Goal: Information Seeking & Learning: Learn about a topic

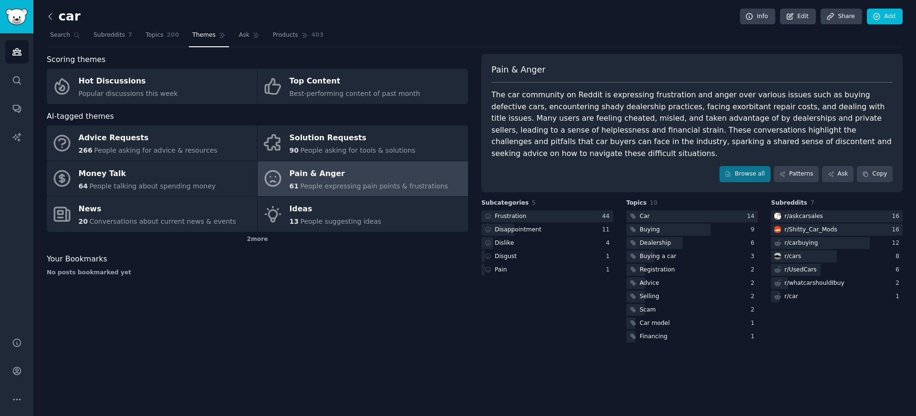
click at [53, 16] on icon at bounding box center [50, 16] width 10 height 10
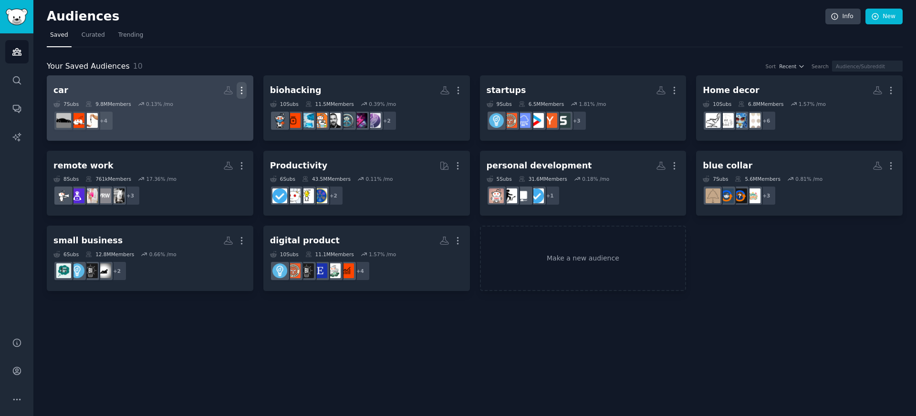
click at [240, 88] on icon "button" at bounding box center [242, 90] width 10 height 10
click at [201, 111] on icon at bounding box center [196, 110] width 10 height 10
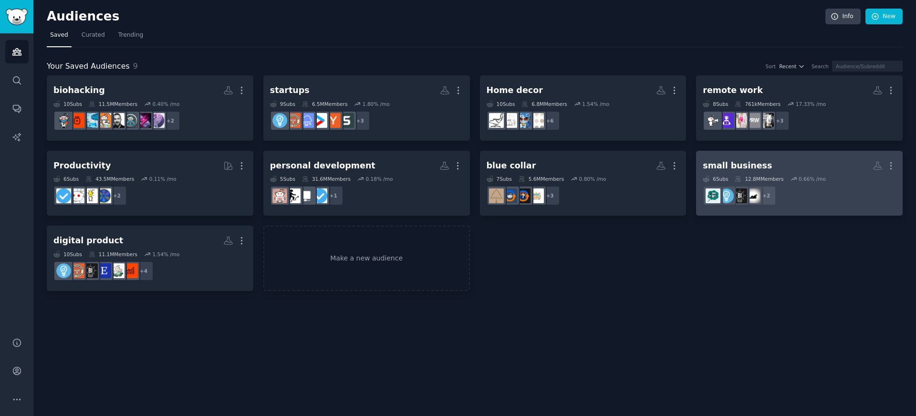
click at [763, 169] on h2 "small business More" at bounding box center [799, 165] width 193 height 17
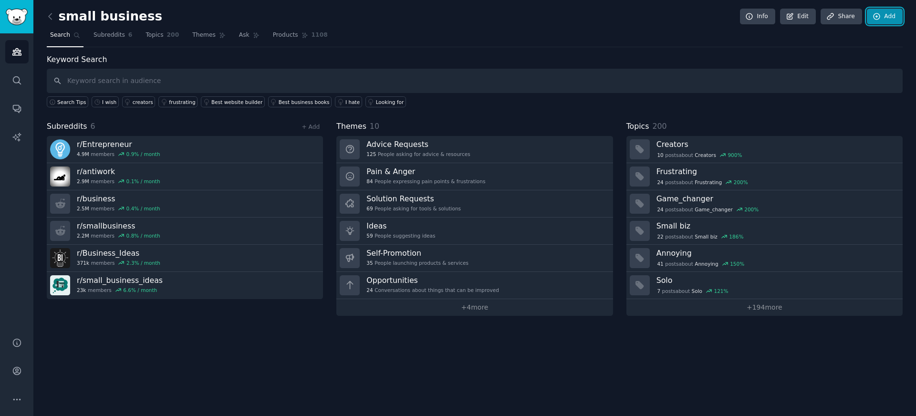
click at [885, 19] on link "Add" at bounding box center [885, 17] width 36 height 16
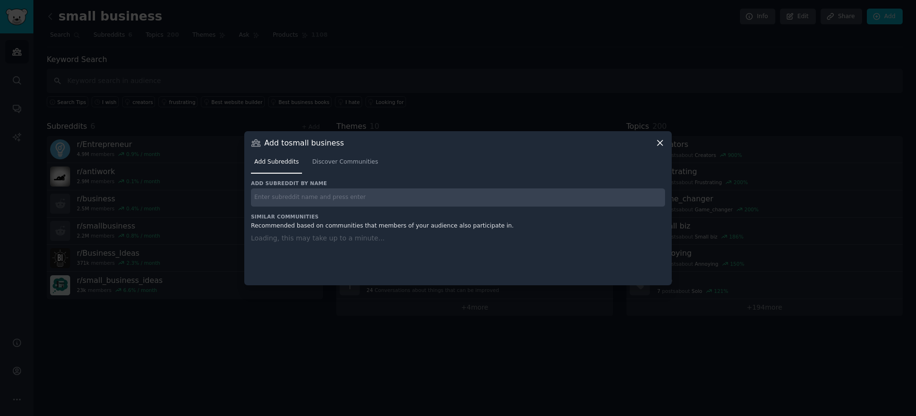
click at [426, 196] on input "text" at bounding box center [458, 197] width 414 height 19
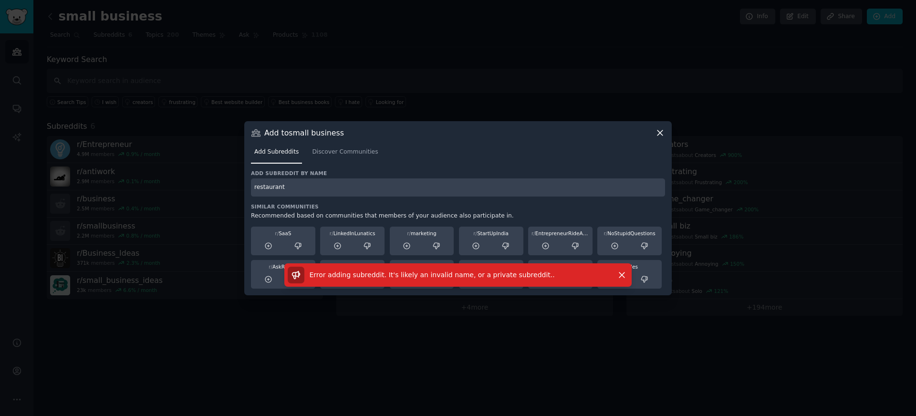
click at [535, 187] on input "restaurant" at bounding box center [458, 187] width 414 height 19
type input "restaurant"
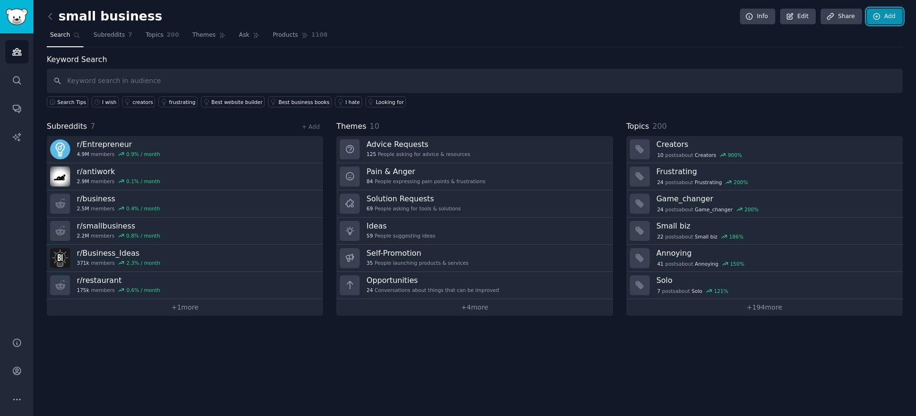
click at [887, 13] on link "Add" at bounding box center [885, 17] width 36 height 16
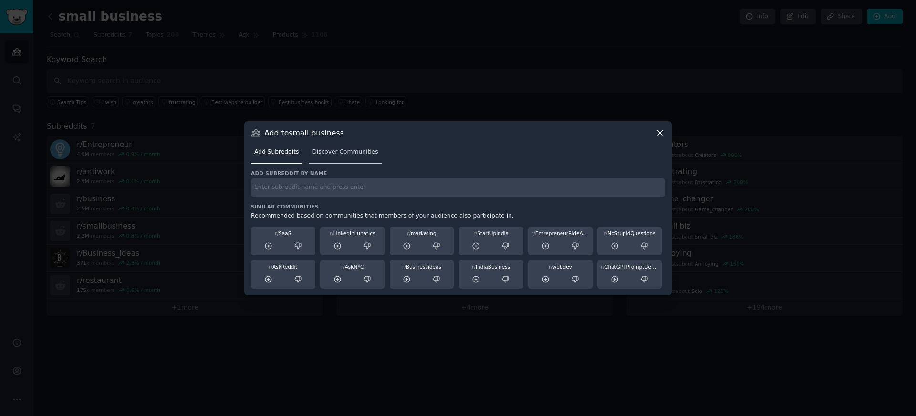
click at [345, 150] on span "Discover Communities" at bounding box center [345, 152] width 66 height 9
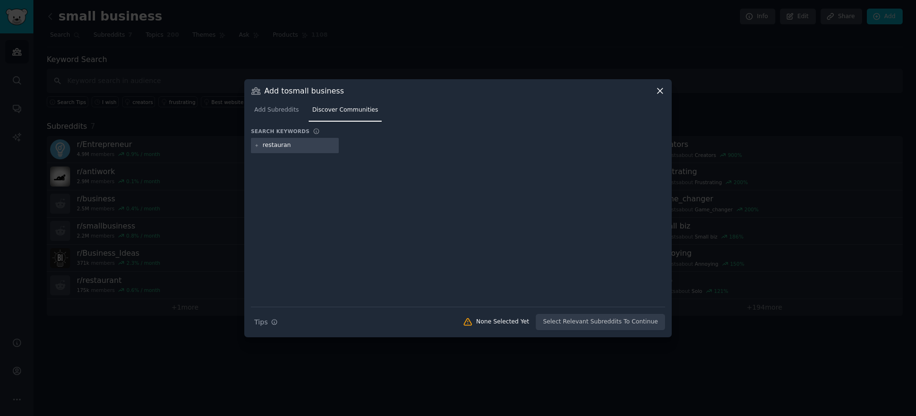
type input "restaurant"
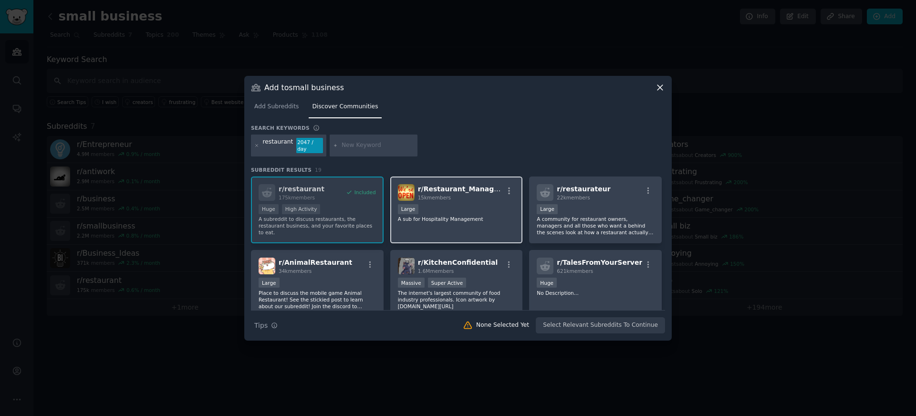
click at [442, 189] on span "r/ Restaurant_Managers" at bounding box center [462, 189] width 88 height 8
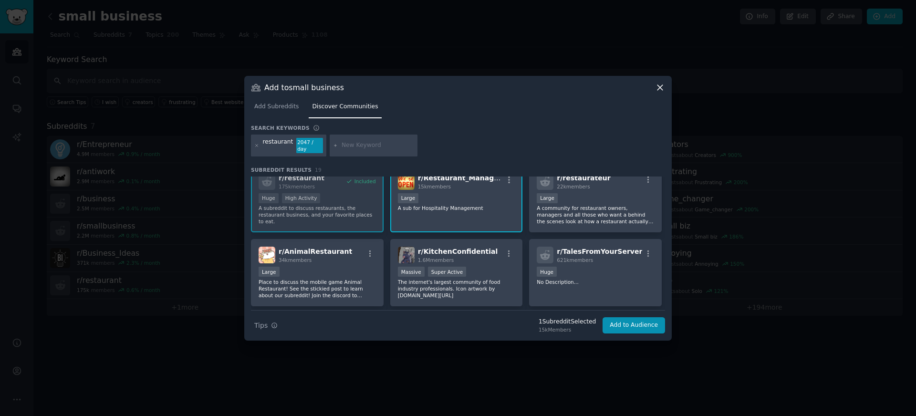
scroll to position [13, 0]
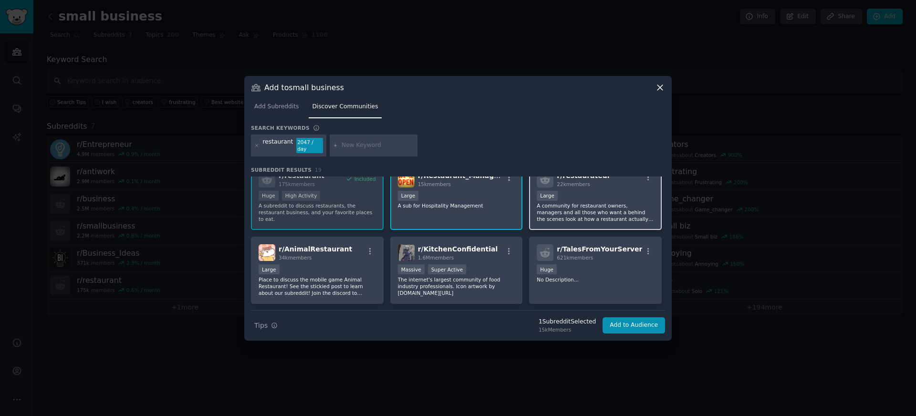
click at [605, 188] on div "r/ restaurateur 22k members 10,000 - 100,000 members Large A community for rest…" at bounding box center [595, 196] width 133 height 67
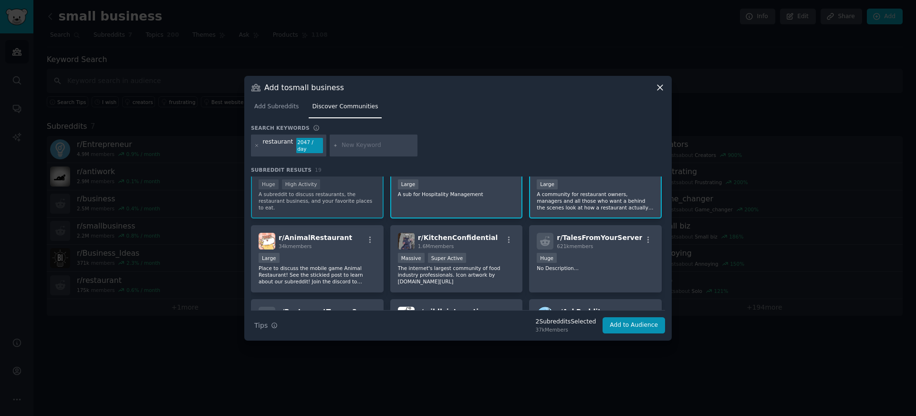
scroll to position [25, 0]
click at [471, 236] on span "r/ KitchenConfidential" at bounding box center [458, 237] width 80 height 8
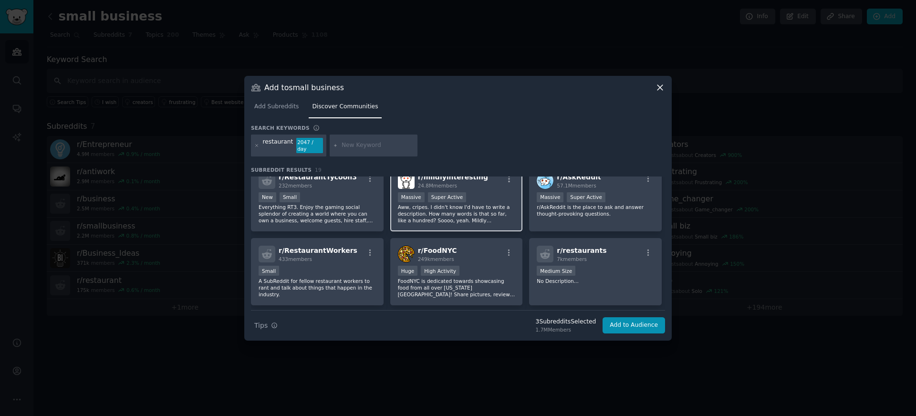
scroll to position [162, 0]
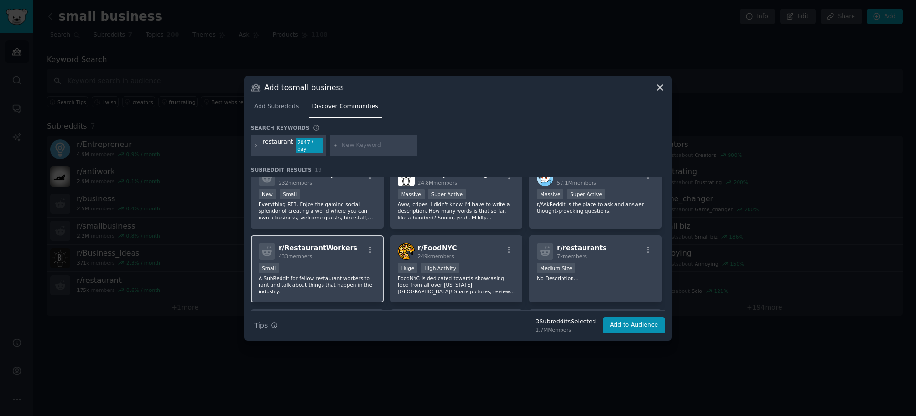
click at [329, 259] on div "433 members" at bounding box center [318, 256] width 79 height 7
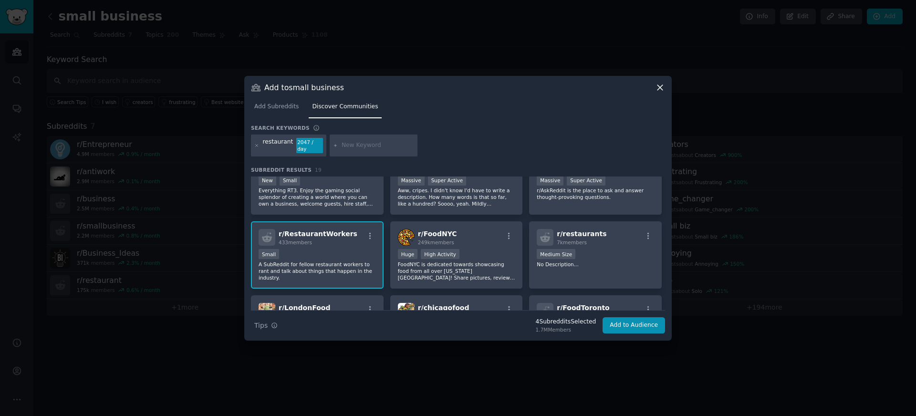
scroll to position [180, 0]
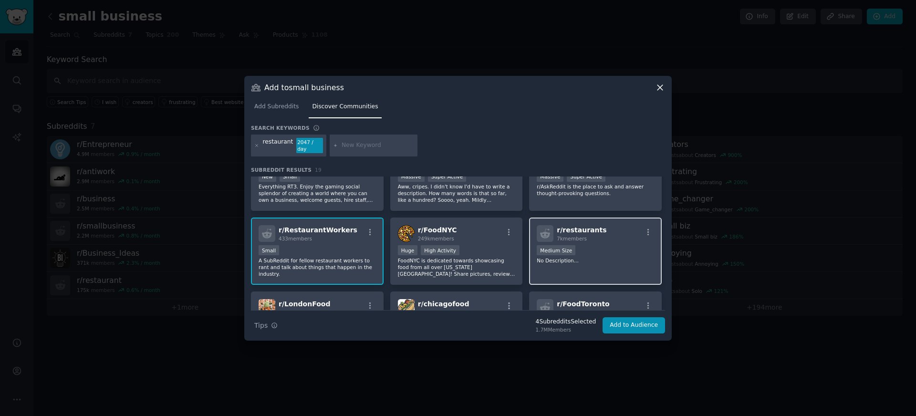
click at [572, 231] on span "r/ restaurants" at bounding box center [582, 230] width 50 height 8
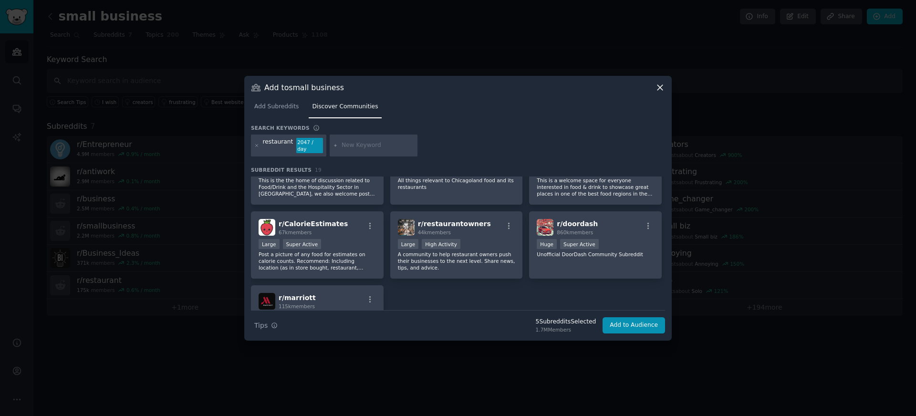
scroll to position [335, 0]
click at [483, 226] on div "r/ restaurantowners 44k members" at bounding box center [456, 226] width 117 height 17
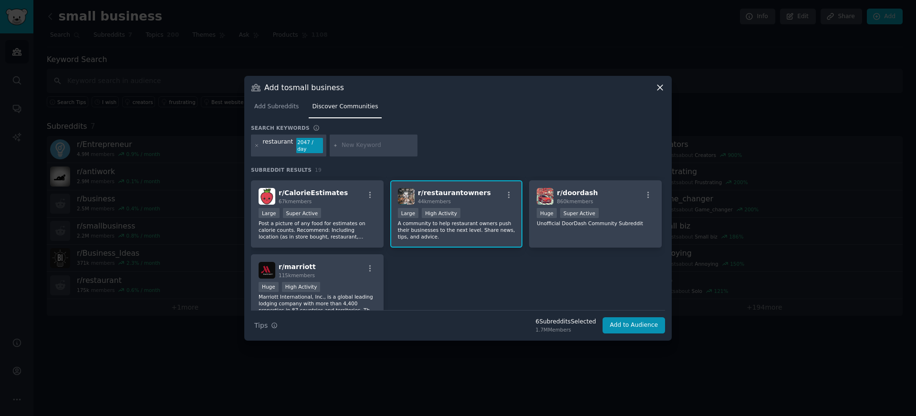
scroll to position [365, 0]
click at [626, 235] on div "r/ doordash 860k members Huge Super Active Unofficial DoorDash Community Subred…" at bounding box center [595, 213] width 133 height 67
click at [620, 329] on button "Add to Audience" at bounding box center [634, 325] width 63 height 16
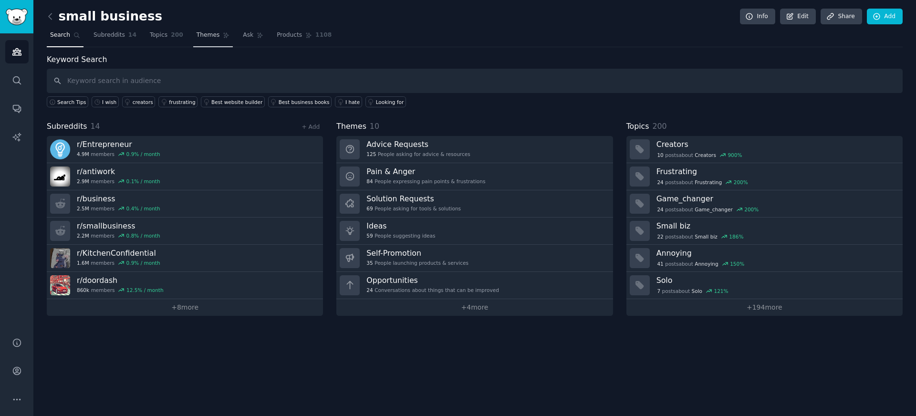
click at [209, 30] on link "Themes" at bounding box center [213, 38] width 40 height 20
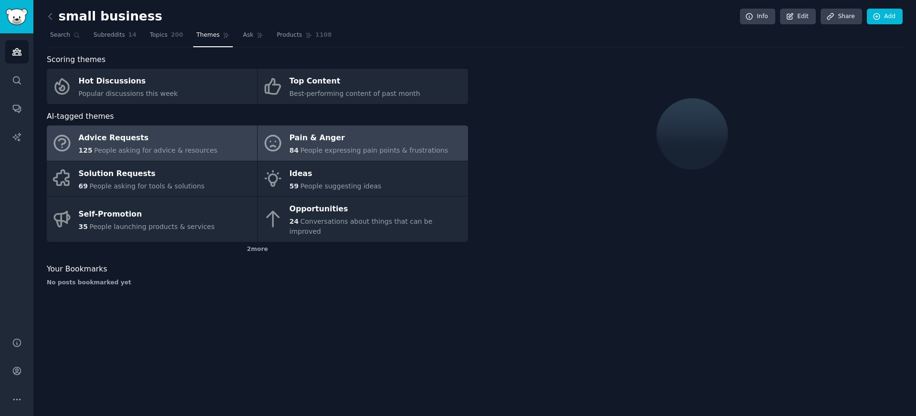
click at [333, 147] on span "People expressing pain points & frustrations" at bounding box center [374, 150] width 148 height 8
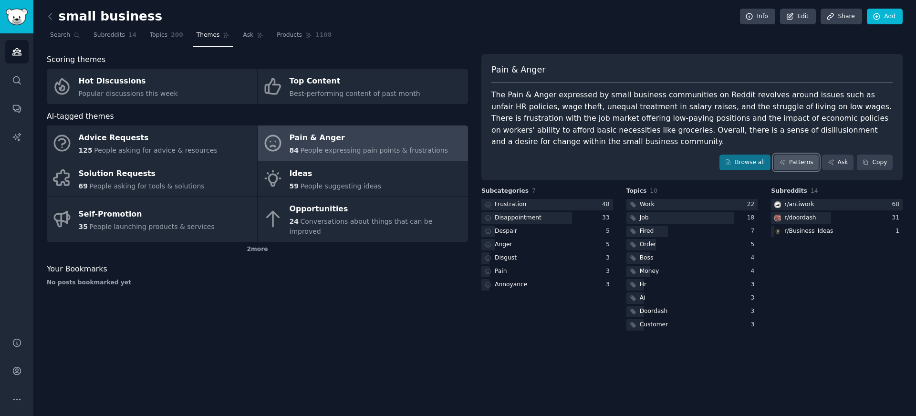
click at [788, 159] on link "Patterns" at bounding box center [796, 163] width 45 height 16
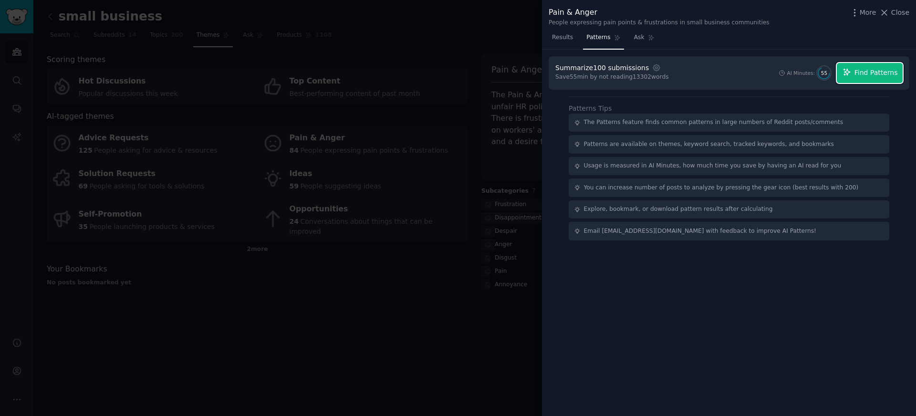
click at [861, 72] on span "Find Patterns" at bounding box center [876, 73] width 43 height 10
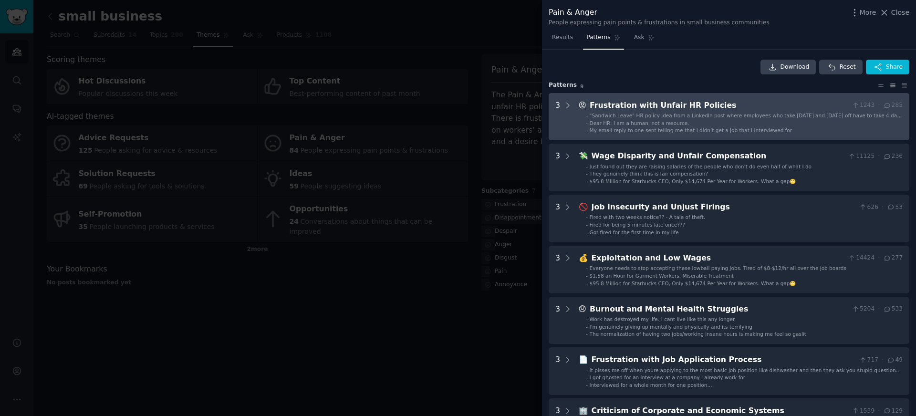
click at [641, 97] on Policies "3 😡 Frustration with Unfair HR Policies 1243 · 285 - "Sandwich Leave" HR policy…" at bounding box center [729, 117] width 361 height 48
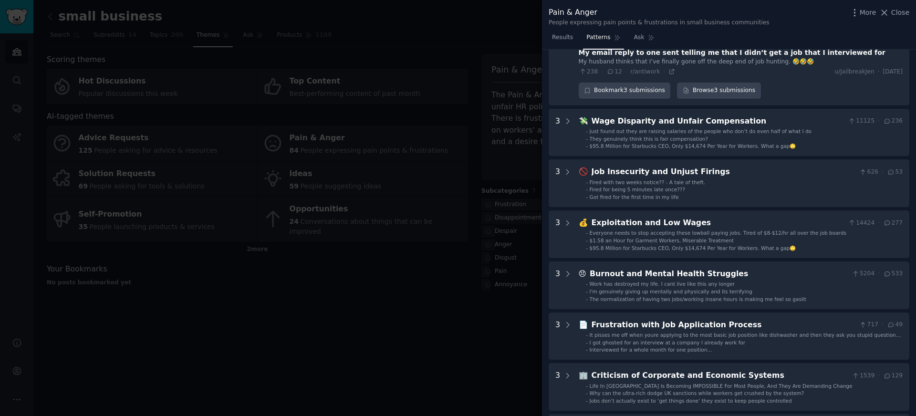
scroll to position [154, 0]
click at [896, 16] on span "Close" at bounding box center [900, 13] width 18 height 10
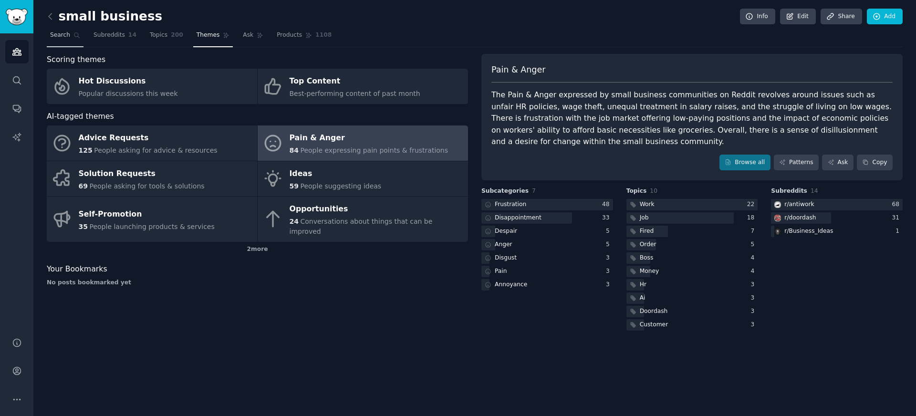
click at [71, 33] on link "Search" at bounding box center [65, 38] width 37 height 20
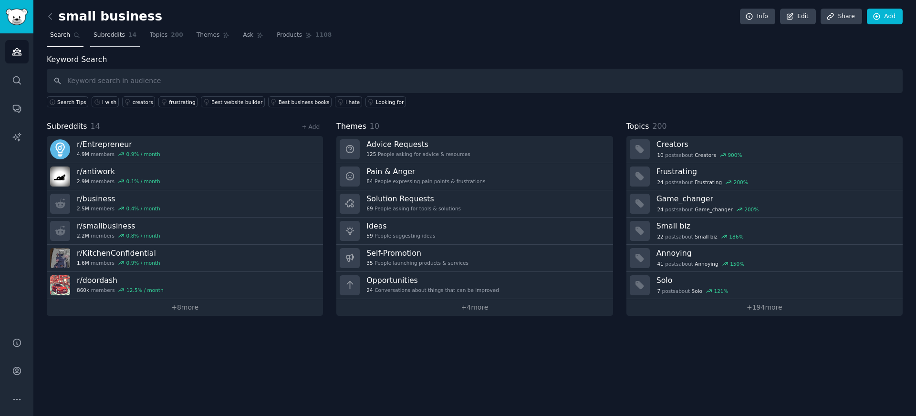
click at [108, 43] on link "Subreddits 14" at bounding box center [115, 38] width 50 height 20
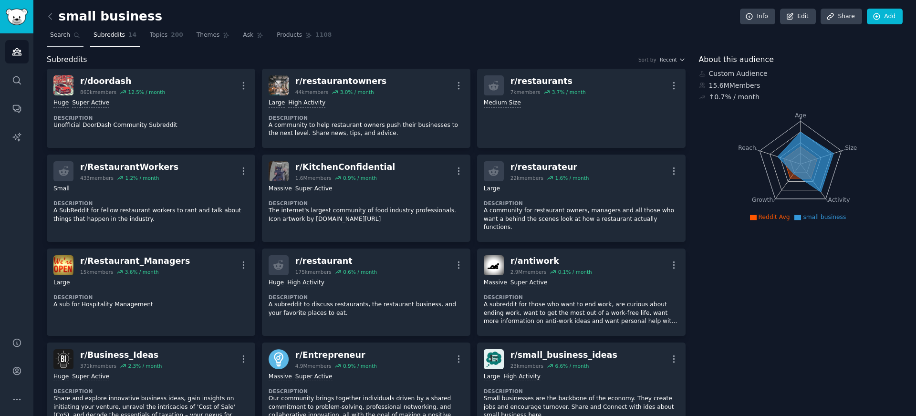
click at [75, 41] on link "Search" at bounding box center [65, 38] width 37 height 20
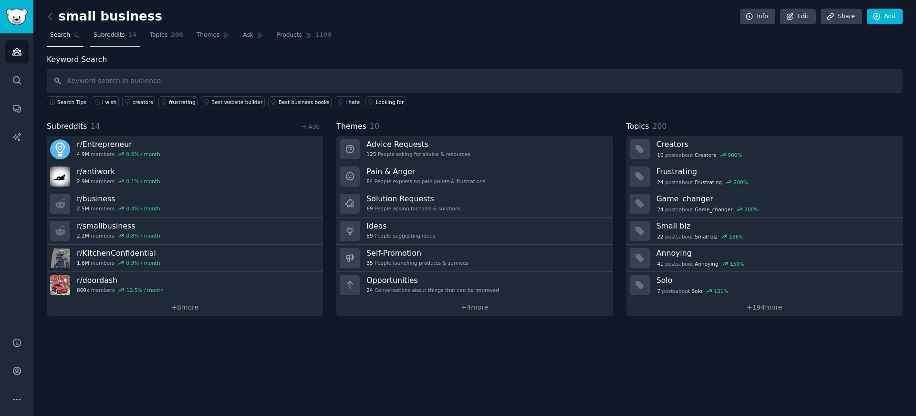
click at [119, 42] on link "Subreddits 14" at bounding box center [115, 38] width 50 height 20
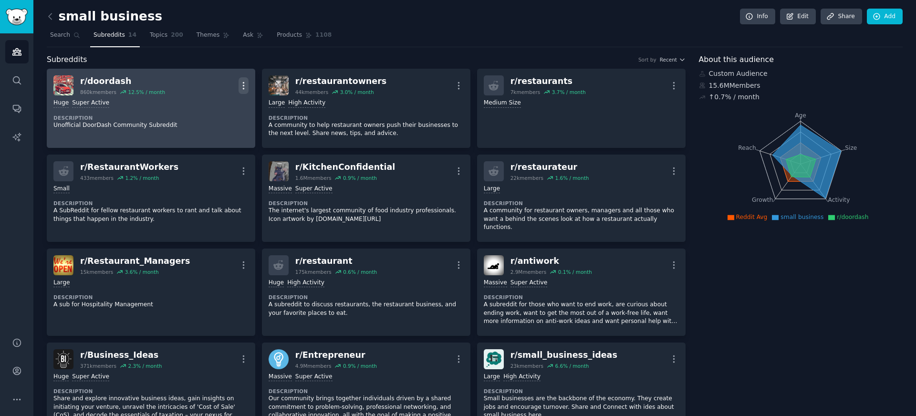
click at [245, 88] on icon "button" at bounding box center [244, 86] width 10 height 10
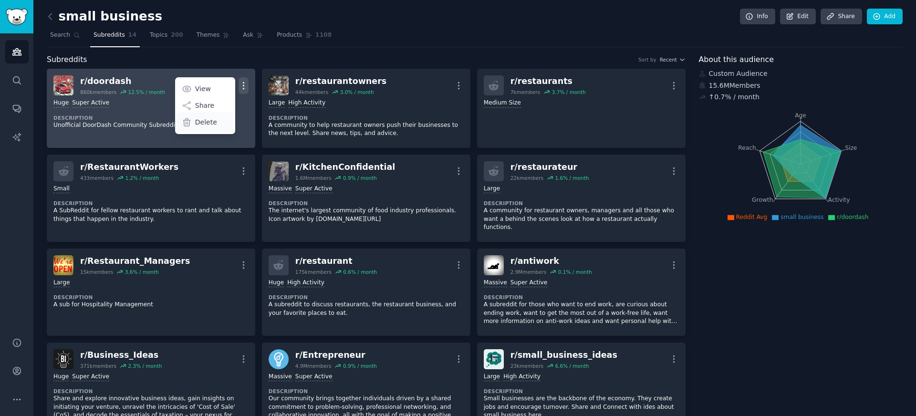
click at [216, 122] on div "Delete" at bounding box center [205, 122] width 57 height 20
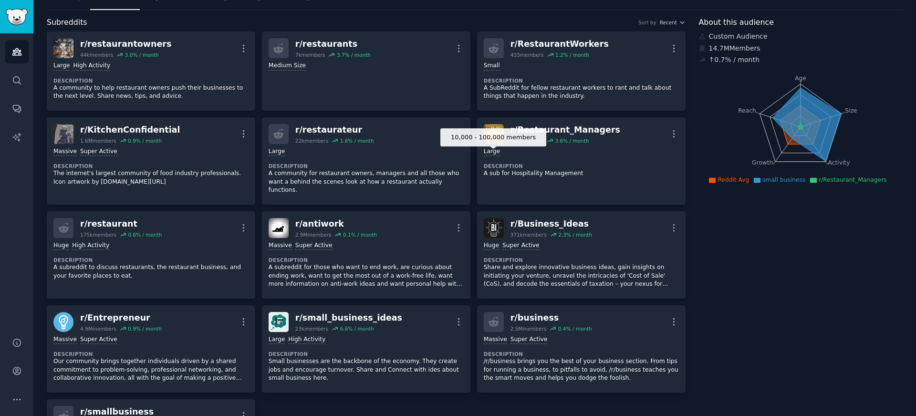
scroll to position [43, 0]
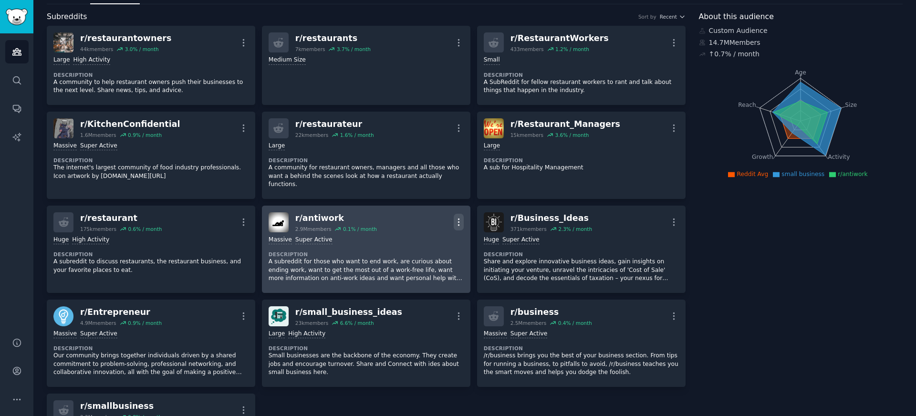
click at [462, 217] on icon "button" at bounding box center [459, 222] width 10 height 10
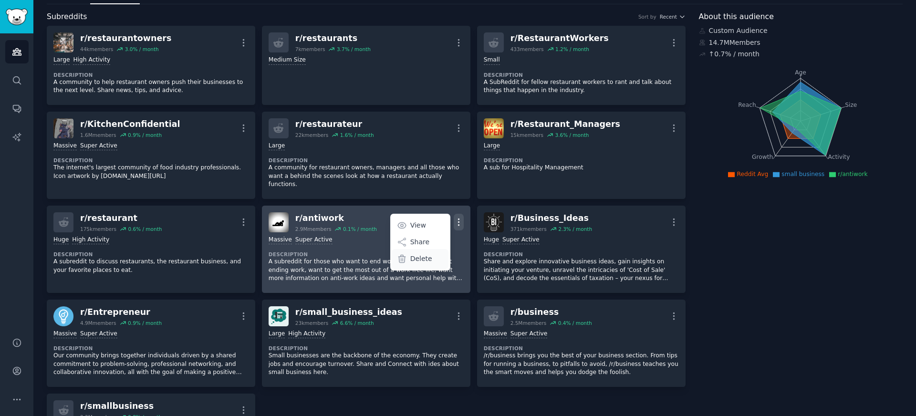
click at [424, 254] on p "Delete" at bounding box center [421, 259] width 22 height 10
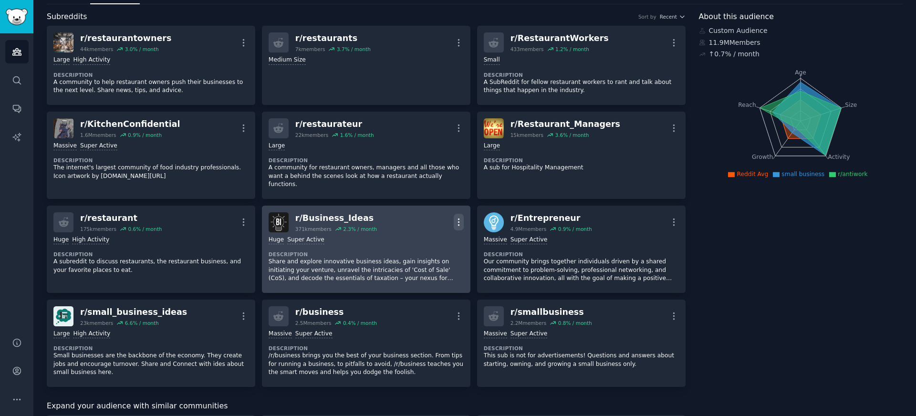
click at [461, 217] on icon "button" at bounding box center [459, 222] width 10 height 10
click at [425, 254] on p "Delete" at bounding box center [421, 259] width 22 height 10
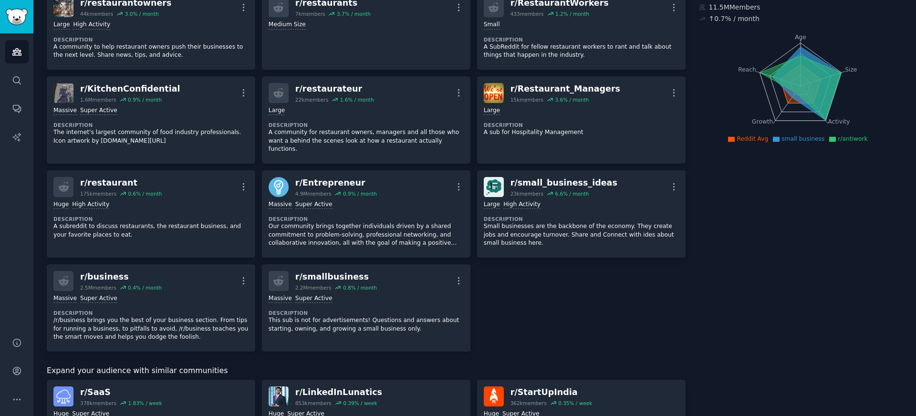
scroll to position [79, 0]
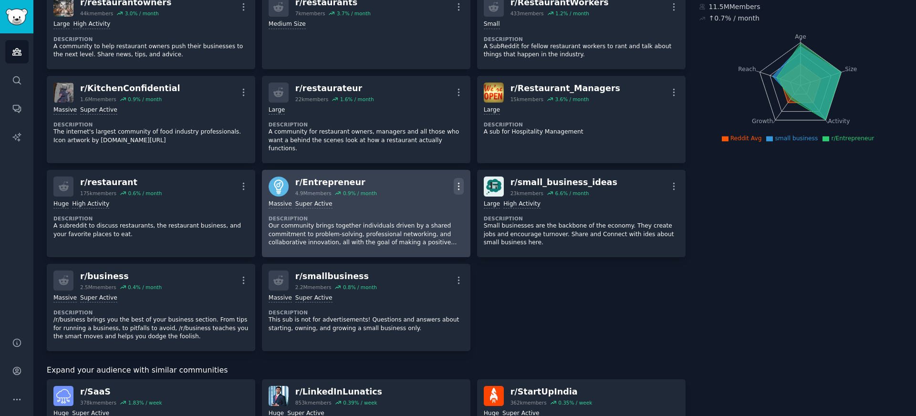
click at [457, 181] on icon "button" at bounding box center [459, 186] width 10 height 10
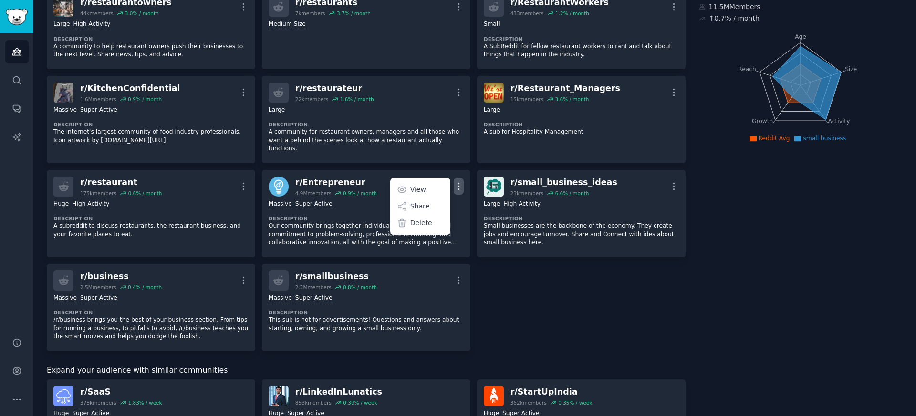
click at [712, 181] on div "About this audience Custom Audience 11.5M Members ↑ 0.7 % / month Age Size Acti…" at bounding box center [801, 401] width 204 height 852
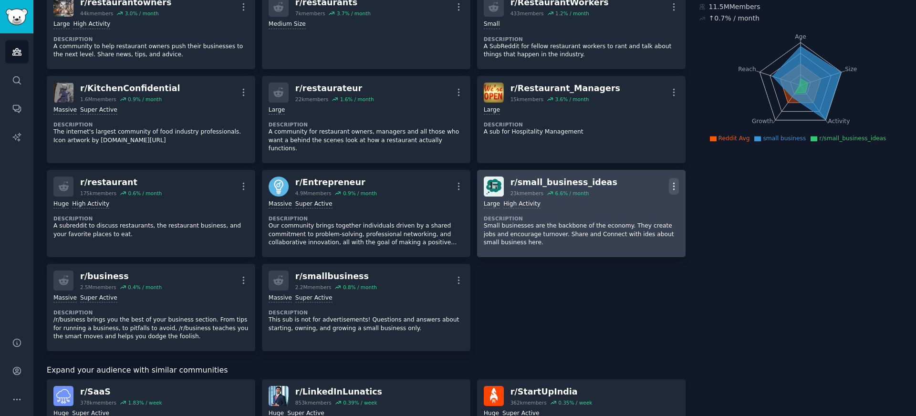
click at [671, 181] on icon "button" at bounding box center [674, 186] width 10 height 10
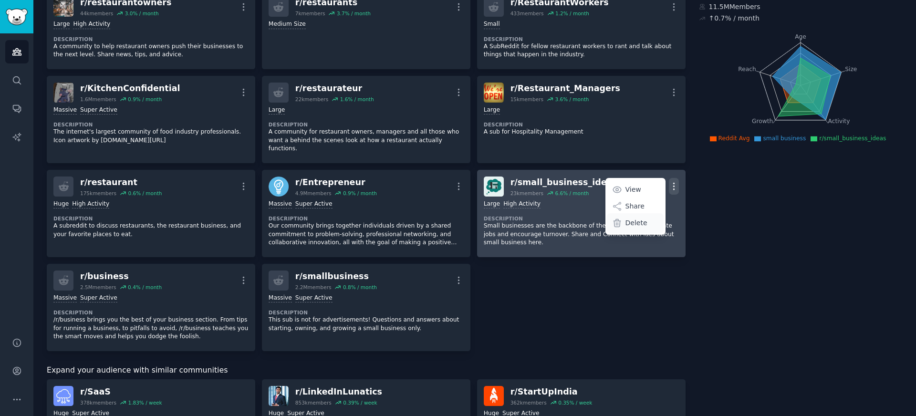
click at [626, 218] on p "Delete" at bounding box center [637, 223] width 22 height 10
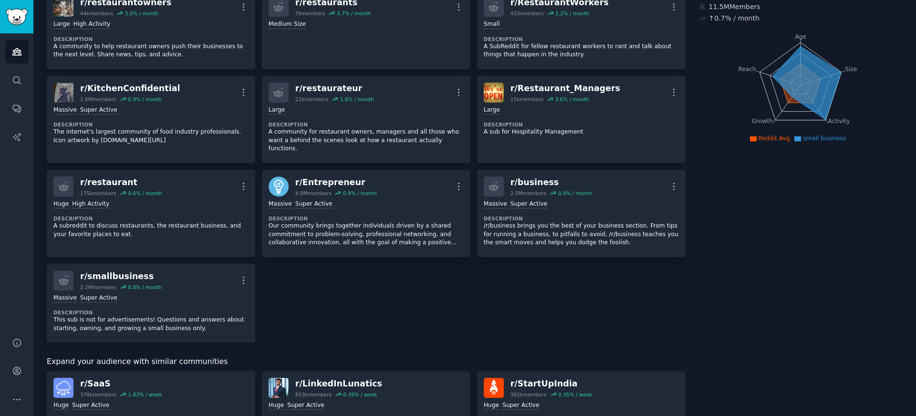
click at [540, 265] on div "r/ restaurantowners 44k members 3.0 % / month More Large High Activity Descript…" at bounding box center [366, 166] width 639 height 353
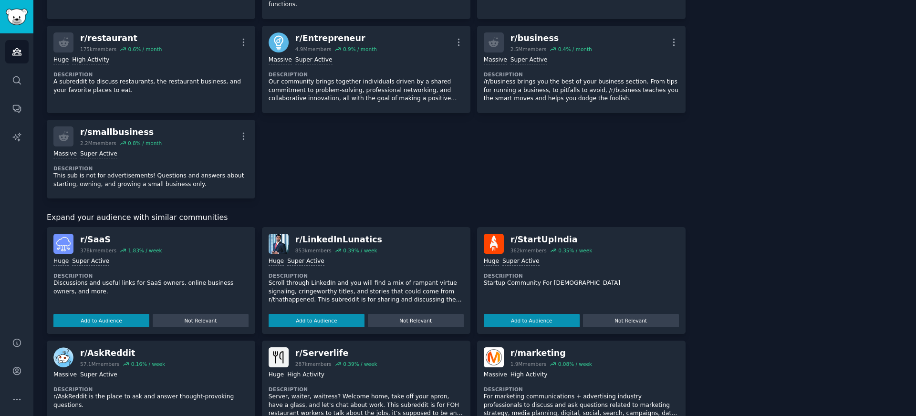
scroll to position [0, 0]
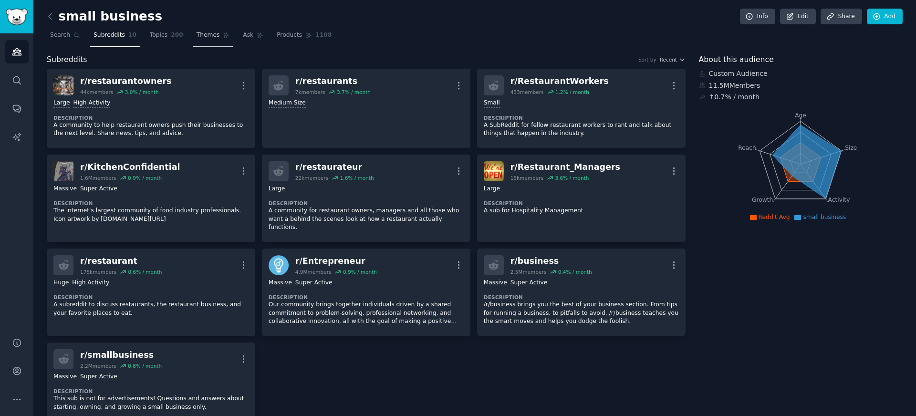
click at [197, 39] on span "Themes" at bounding box center [208, 35] width 23 height 9
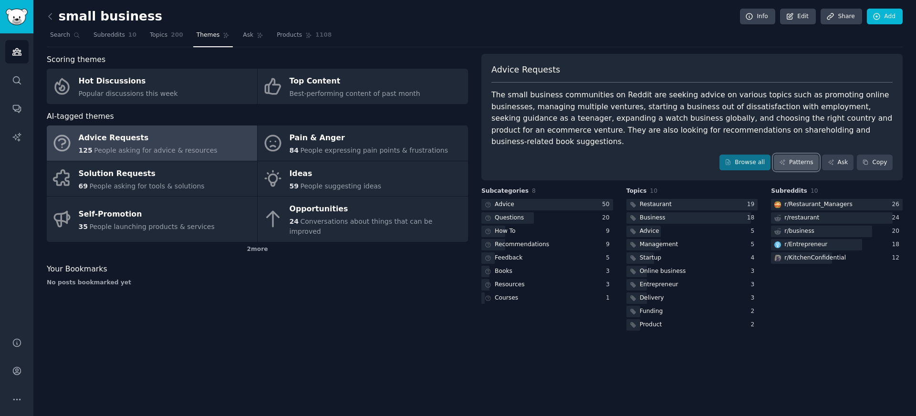
click at [800, 155] on link "Patterns" at bounding box center [796, 163] width 45 height 16
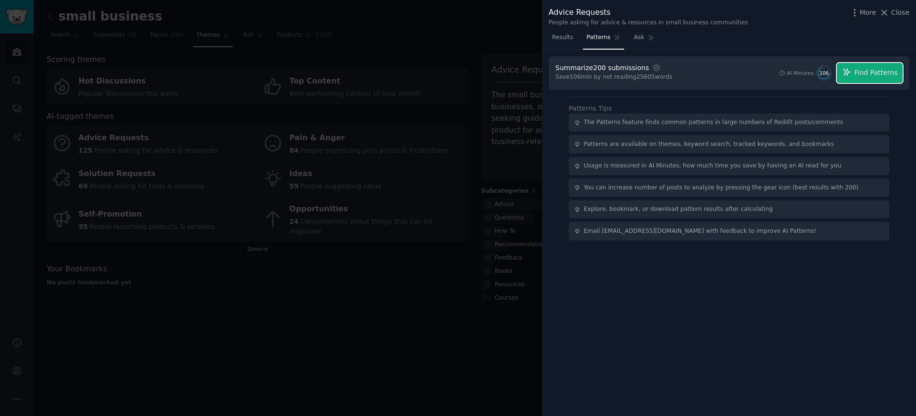
click at [857, 81] on button "Find Patterns" at bounding box center [870, 73] width 66 height 20
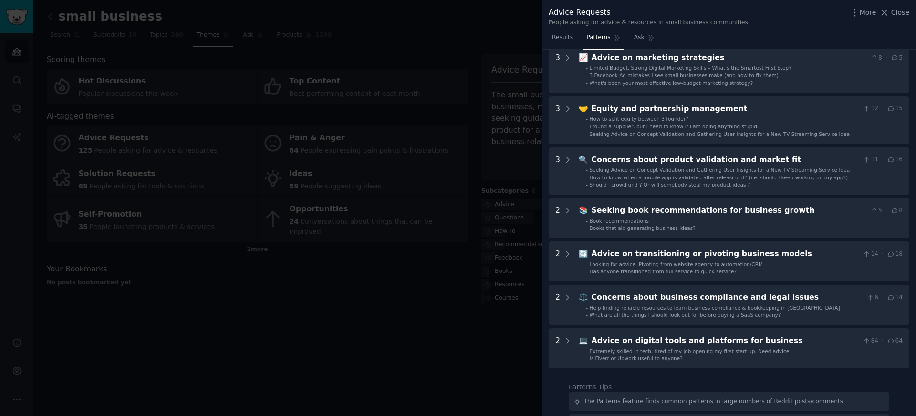
scroll to position [147, 0]
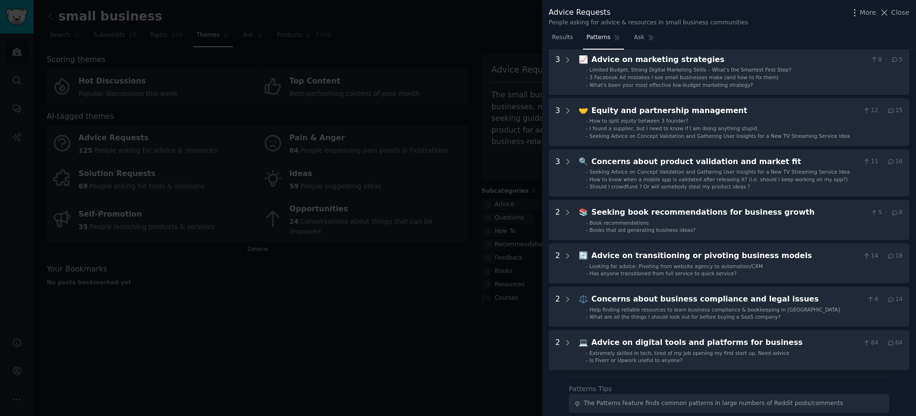
click at [382, 292] on div at bounding box center [458, 208] width 916 height 416
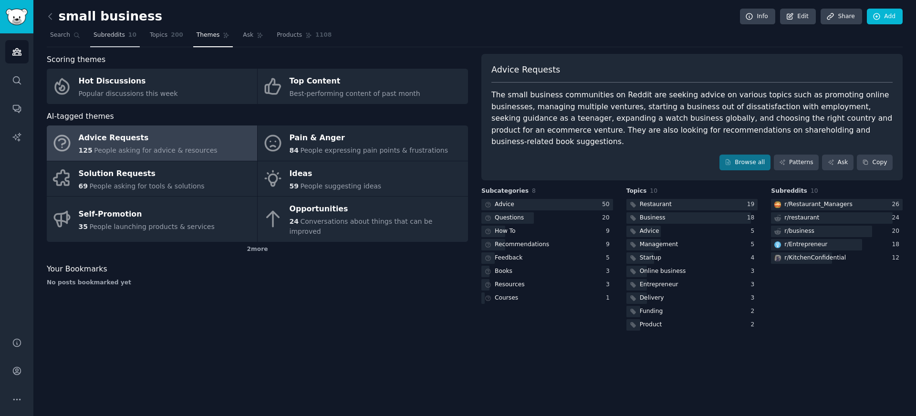
click at [116, 44] on link "Subreddits 10" at bounding box center [115, 38] width 50 height 20
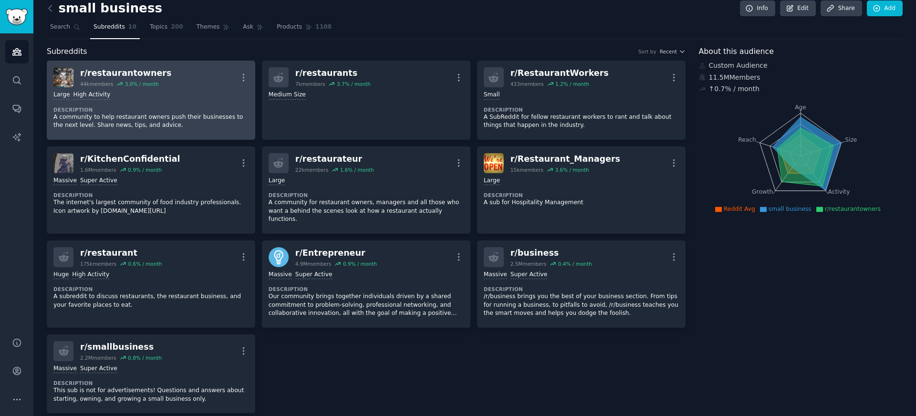
scroll to position [15, 0]
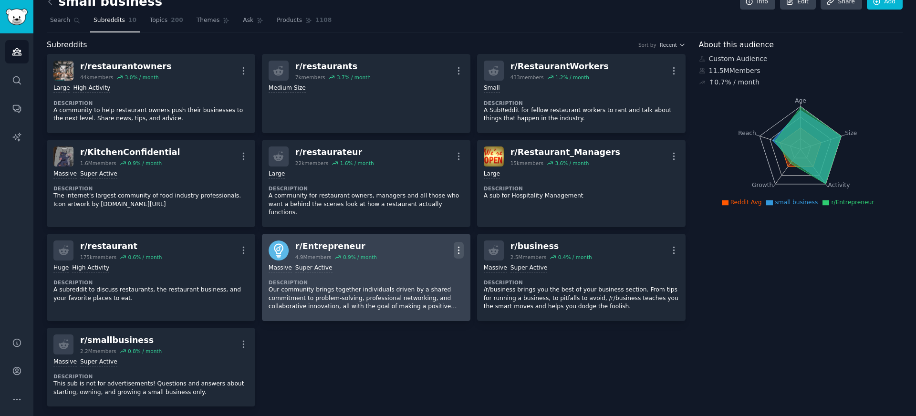
click at [457, 245] on icon "button" at bounding box center [459, 250] width 10 height 10
click at [409, 277] on div "Delete" at bounding box center [420, 287] width 57 height 20
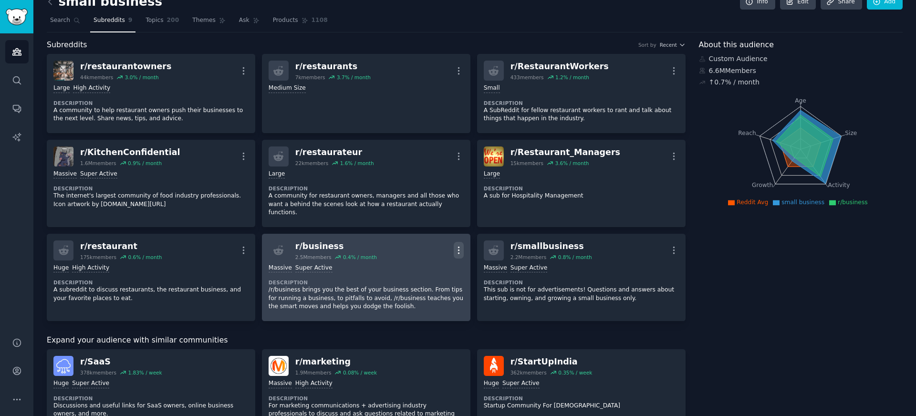
click at [457, 242] on button "More" at bounding box center [459, 250] width 10 height 17
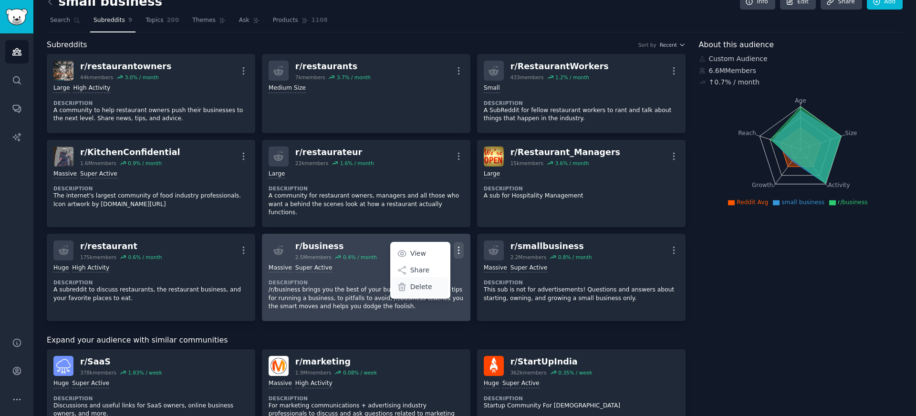
click at [413, 282] on p "Delete" at bounding box center [421, 287] width 22 height 10
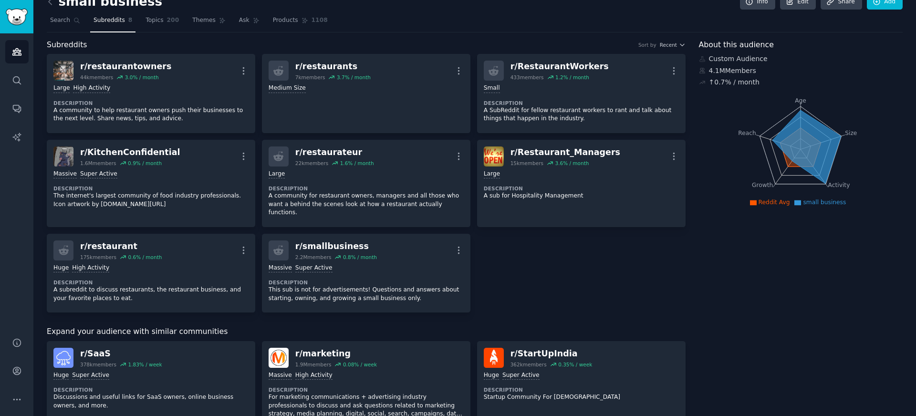
click at [564, 259] on div "r/ restaurantowners 44k members 3.0 % / month More Large High Activity Descript…" at bounding box center [366, 183] width 639 height 259
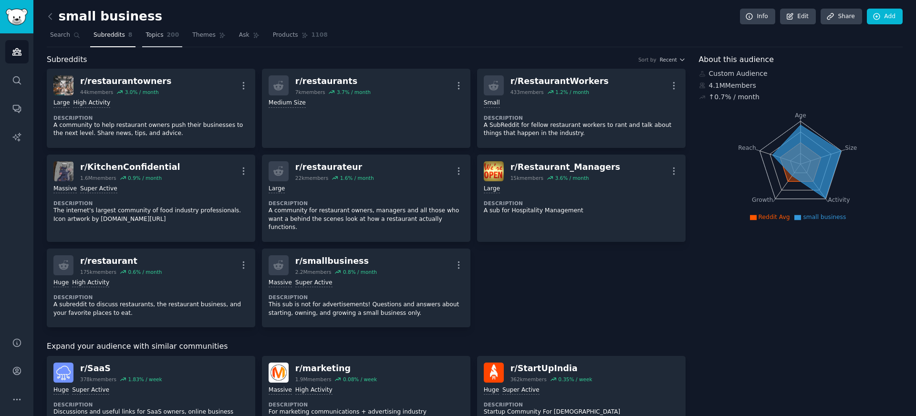
click at [172, 31] on span "200" at bounding box center [173, 35] width 12 height 9
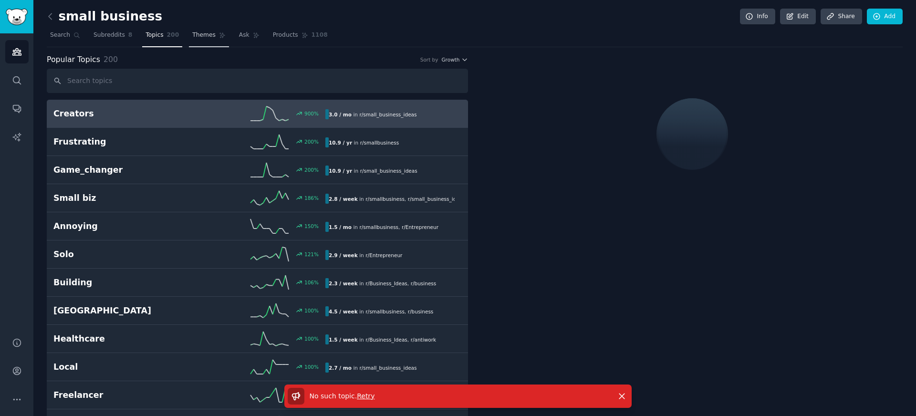
click at [194, 38] on span "Themes" at bounding box center [203, 35] width 23 height 9
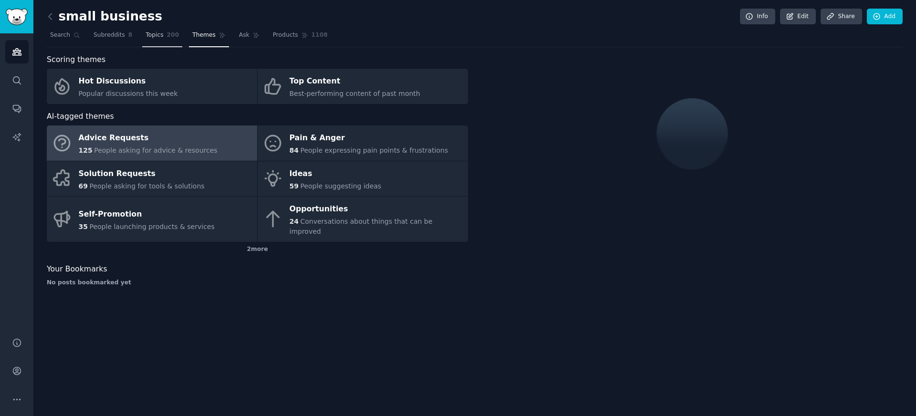
click at [170, 42] on link "Topics 200" at bounding box center [162, 38] width 40 height 20
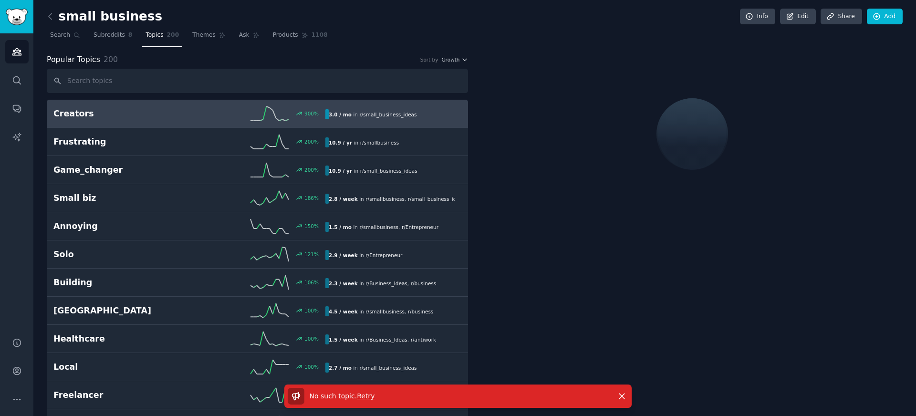
click at [144, 102] on link "Creators 900 % 3.0 / mo in r/ small_business_ideas" at bounding box center [257, 114] width 421 height 28
click at [144, 113] on h2 "Creators" at bounding box center [121, 114] width 136 height 12
click at [618, 397] on icon "button" at bounding box center [622, 396] width 10 height 10
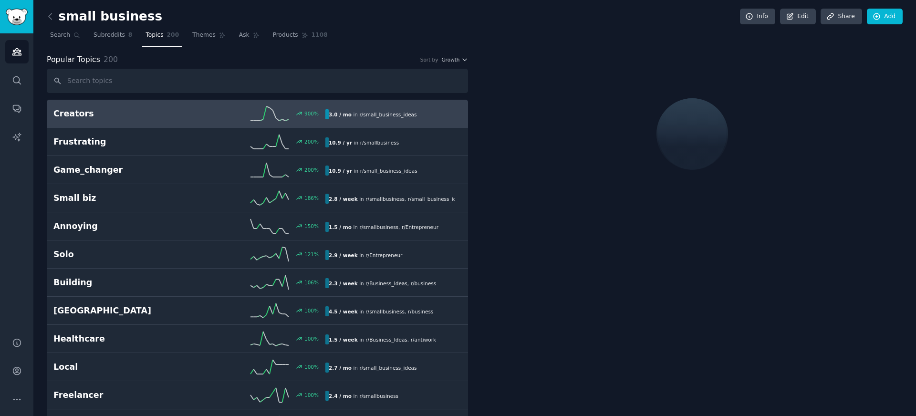
click at [171, 113] on h2 "Creators" at bounding box center [121, 114] width 136 height 12
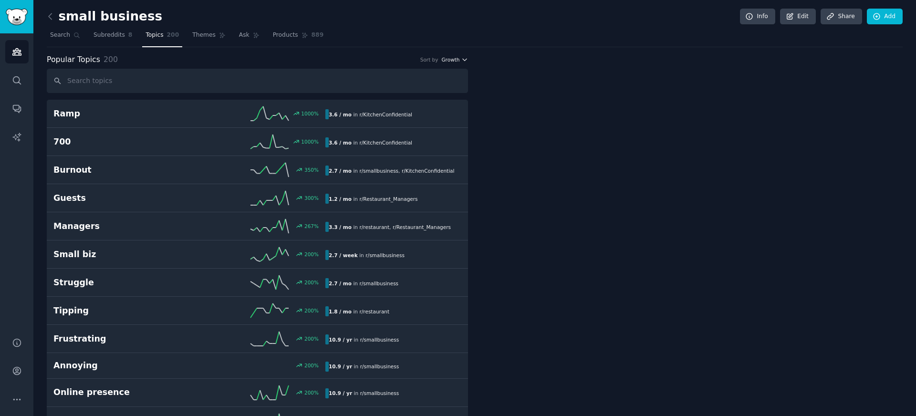
click at [458, 61] on span "Growth" at bounding box center [450, 59] width 18 height 7
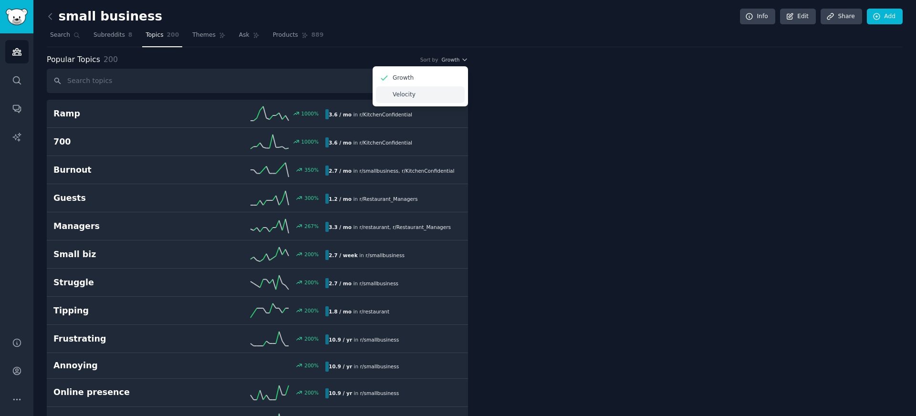
click at [414, 94] on div "Velocity" at bounding box center [420, 94] width 89 height 17
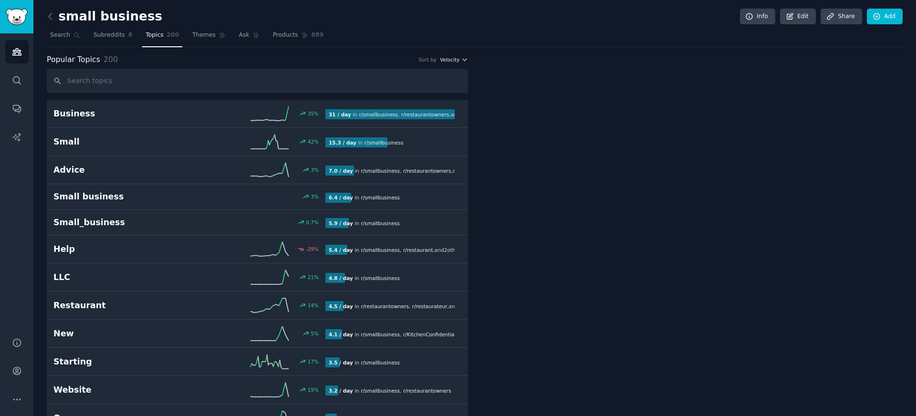
click at [454, 58] on span "Velocity" at bounding box center [450, 59] width 20 height 7
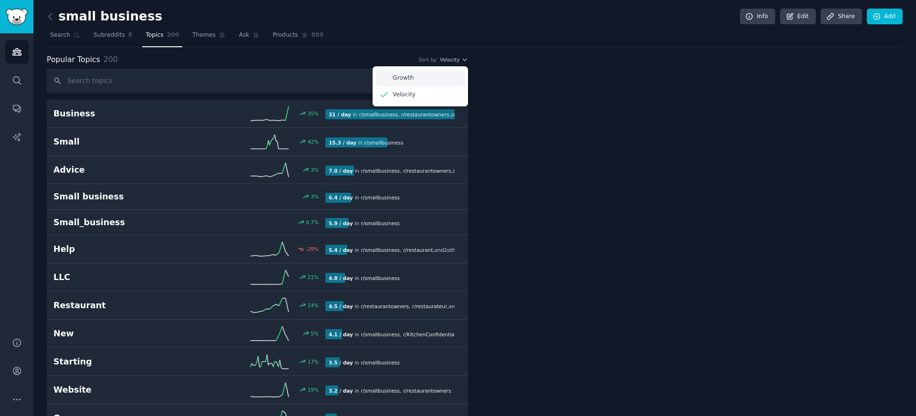
click at [435, 75] on div "Growth" at bounding box center [420, 78] width 89 height 17
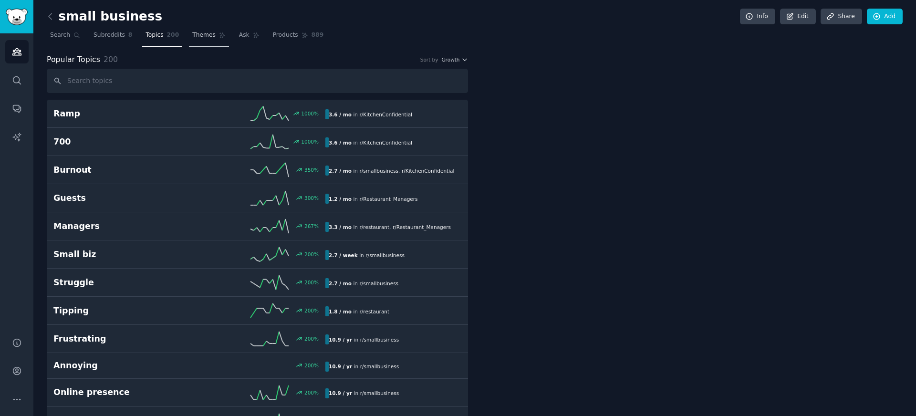
click at [196, 35] on span "Themes" at bounding box center [203, 35] width 23 height 9
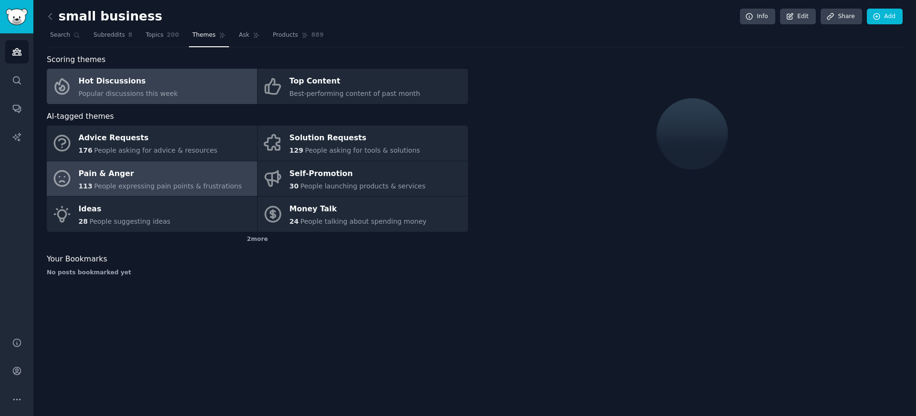
click at [212, 193] on link "Pain & Anger 113 People expressing pain points & frustrations" at bounding box center [152, 178] width 210 height 35
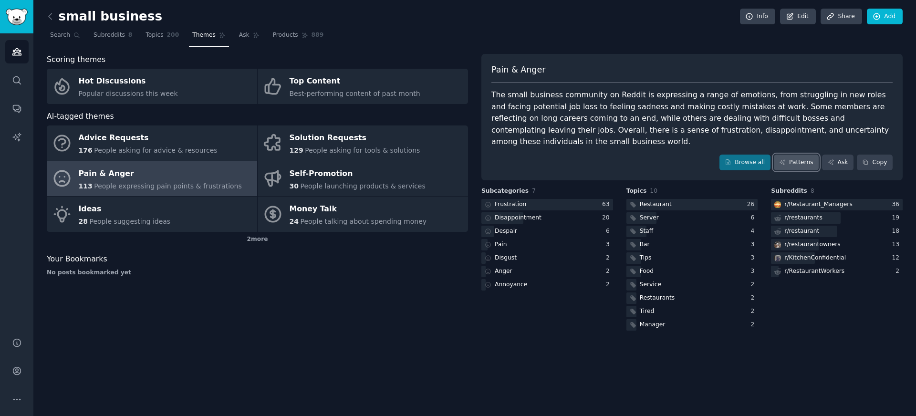
click at [794, 155] on link "Patterns" at bounding box center [796, 163] width 45 height 16
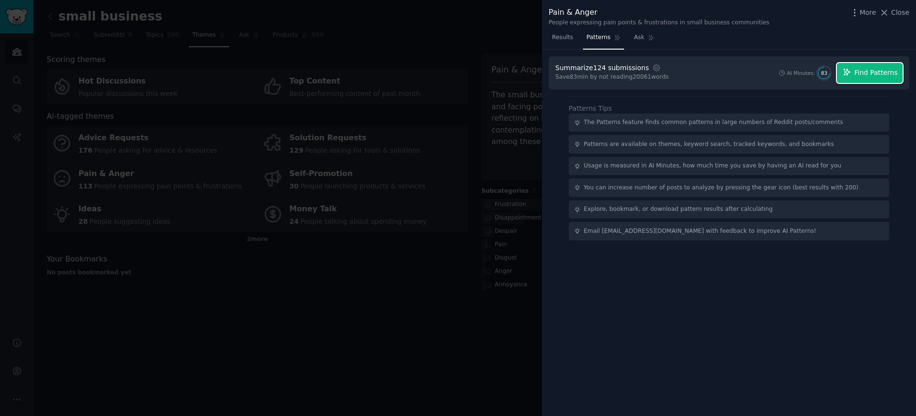
click at [888, 75] on span "Find Patterns" at bounding box center [876, 73] width 43 height 10
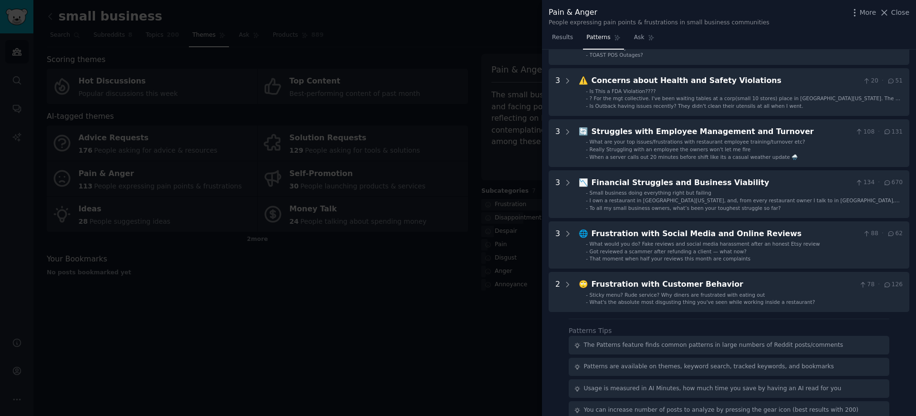
scroll to position [276, 0]
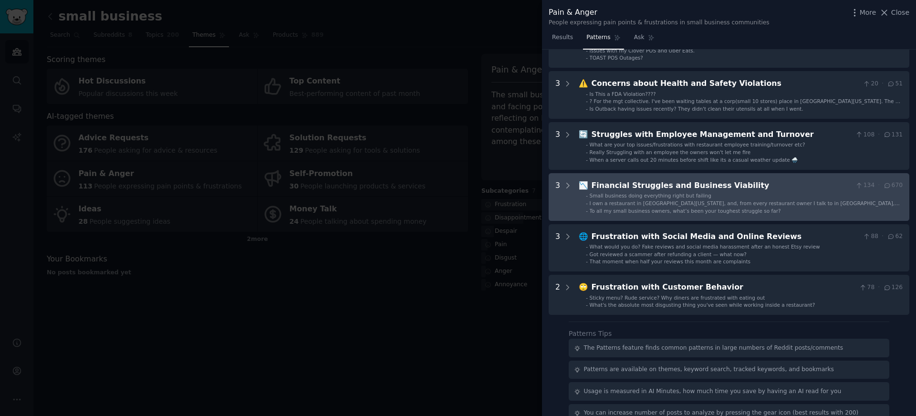
click at [643, 202] on span "I own a restaurant in Eastern Iowa, and, from every restaurant owner I talk to …" at bounding box center [745, 209] width 310 height 19
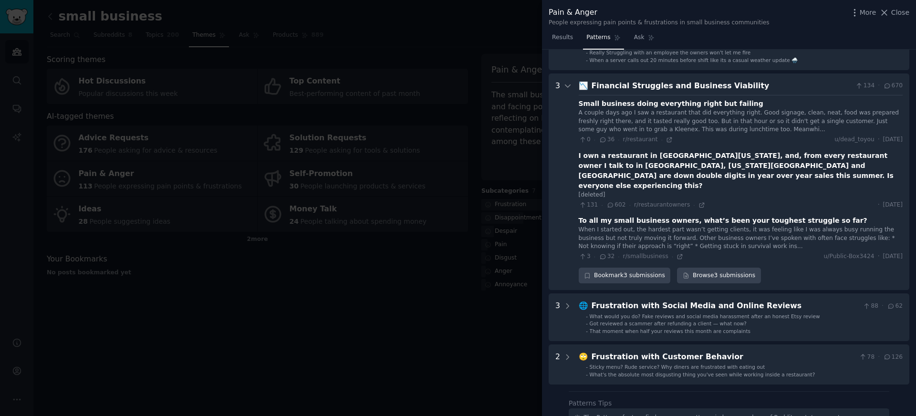
scroll to position [400, 0]
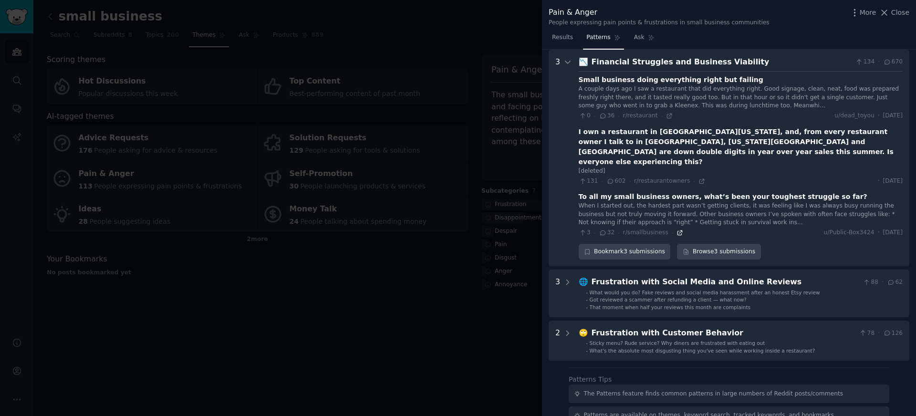
click at [677, 230] on icon at bounding box center [680, 233] width 7 height 7
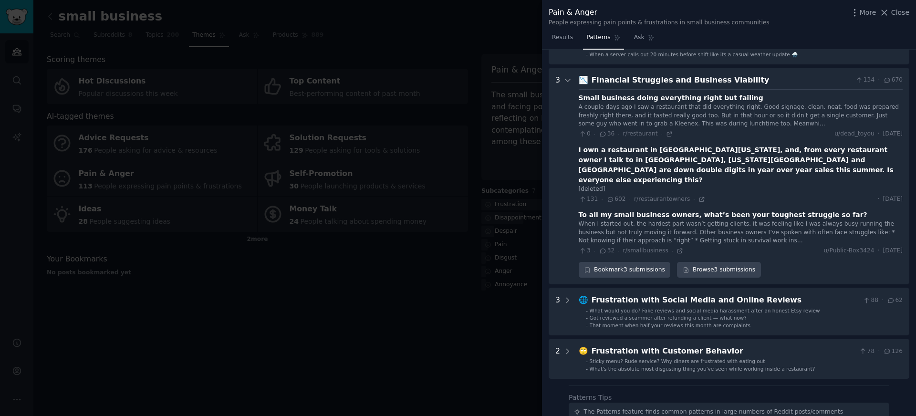
scroll to position [381, 0]
click at [669, 136] on icon at bounding box center [669, 135] width 4 height 4
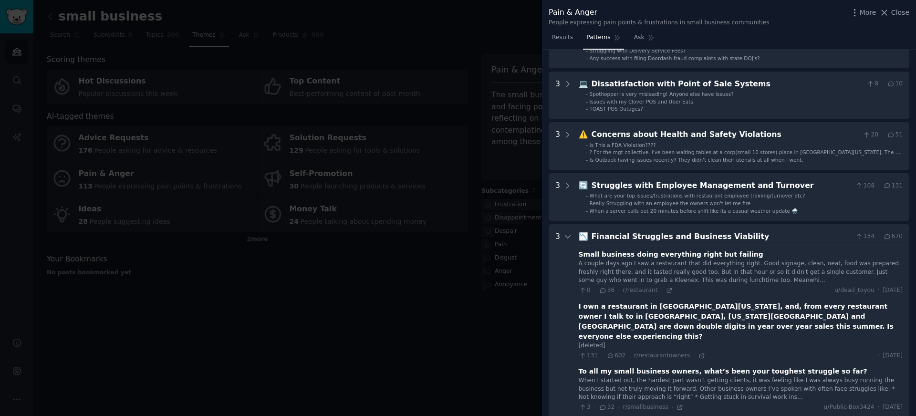
scroll to position [221, 0]
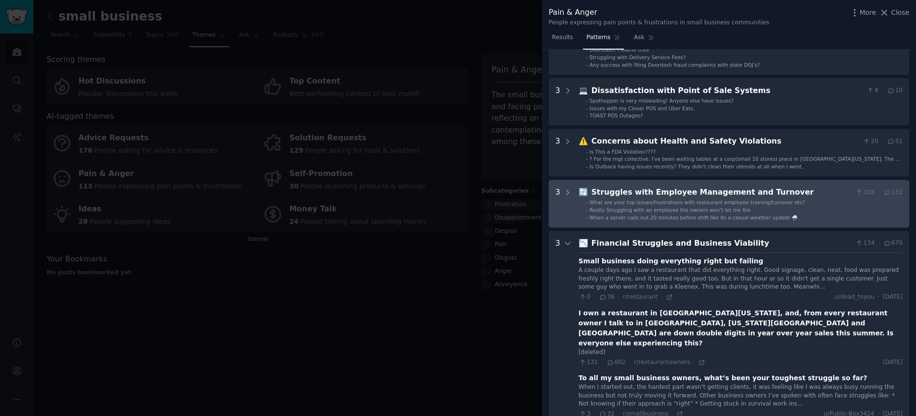
click at [619, 195] on div "Struggles with Employee Management and Turnover" at bounding box center [722, 193] width 261 height 12
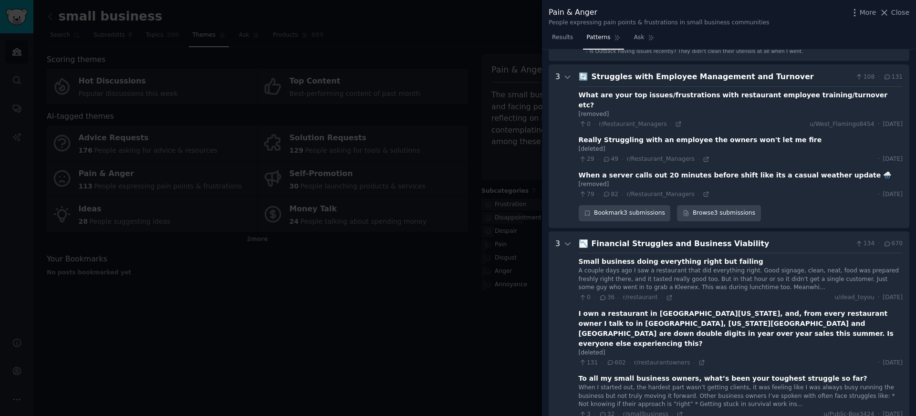
scroll to position [333, 0]
click at [704, 157] on icon at bounding box center [706, 160] width 7 height 7
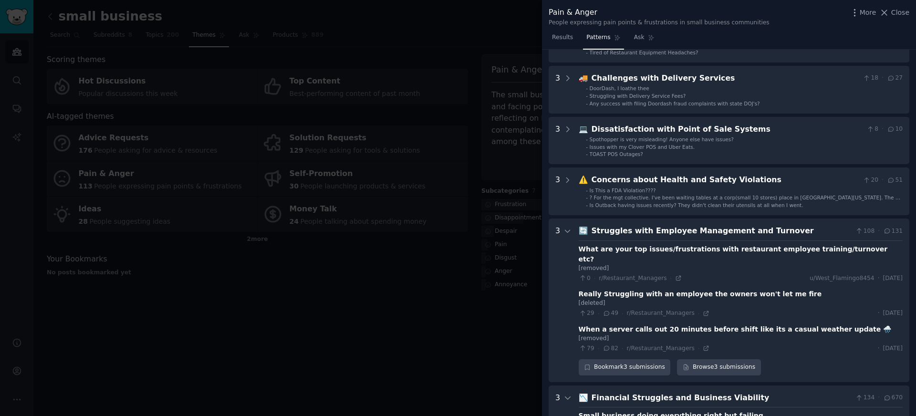
scroll to position [178, 0]
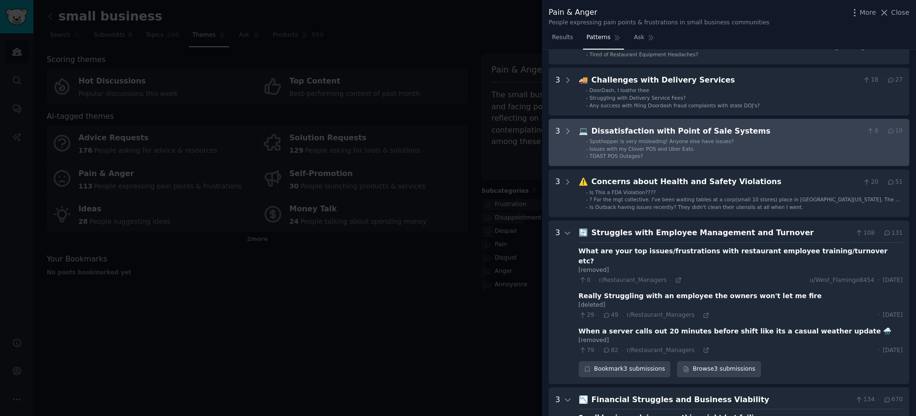
click at [711, 164] on Systems "3 💻 Dissatisfaction with Point of Sale Systems 8 · 10 - Spothopper is very misl…" at bounding box center [729, 143] width 361 height 48
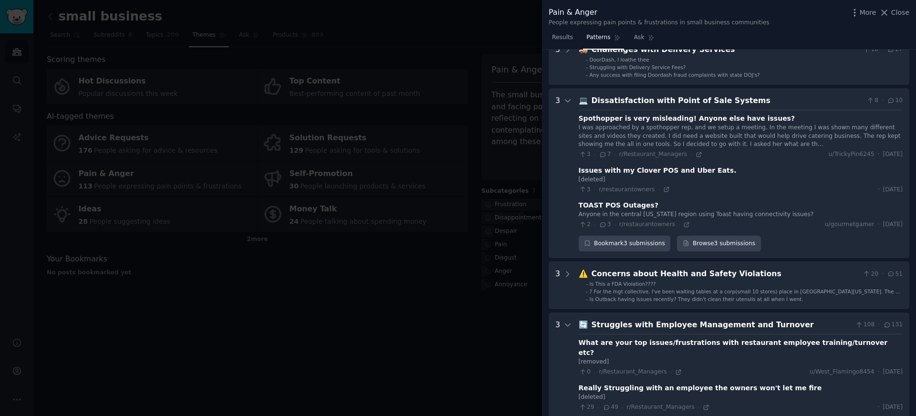
scroll to position [208, 0]
click at [696, 151] on div "3 · 7 · r/Restaurant_Managers ·" at bounding box center [641, 155] width 124 height 9
click at [697, 154] on icon at bounding box center [699, 155] width 4 height 4
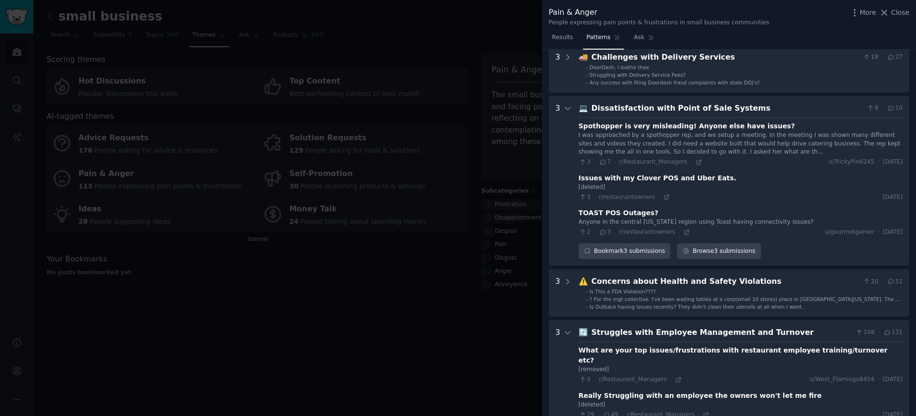
scroll to position [198, 0]
